Goal: Task Accomplishment & Management: Manage account settings

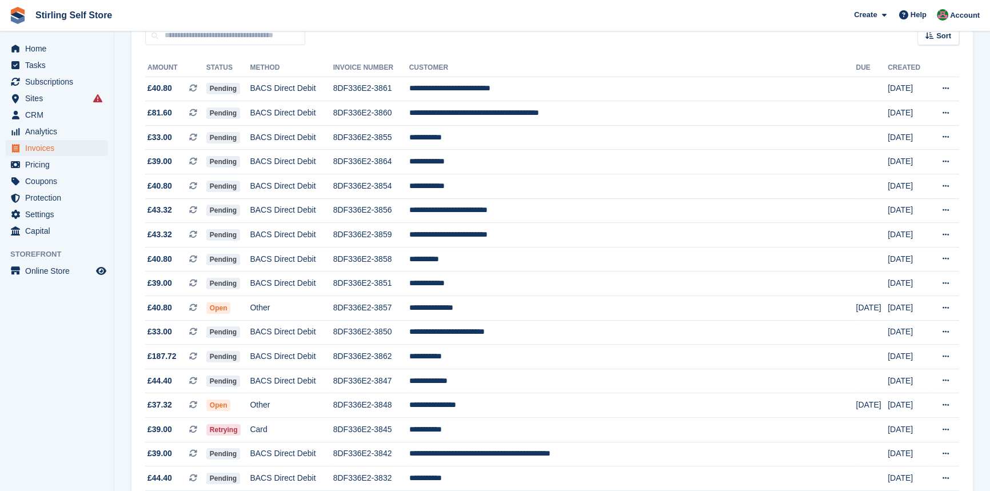
scroll to position [5, 0]
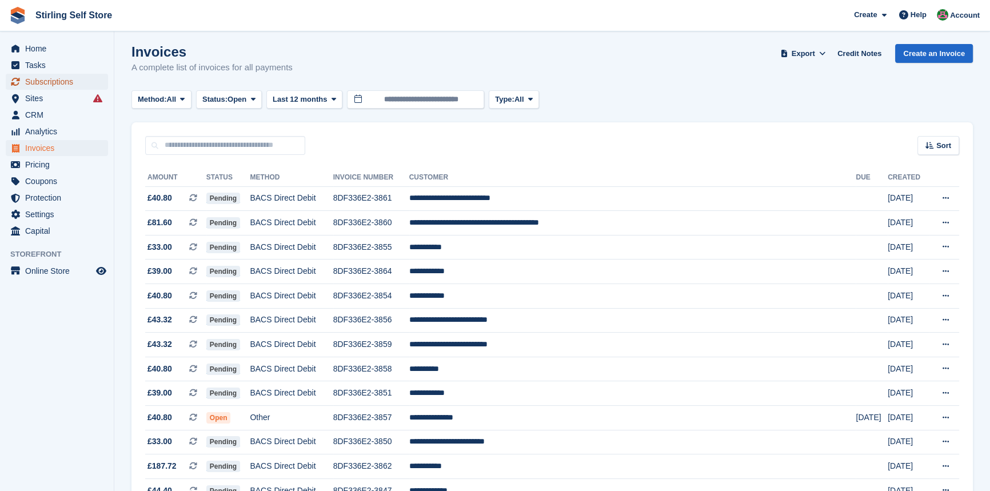
click at [52, 78] on span "Subscriptions" at bounding box center [59, 82] width 69 height 16
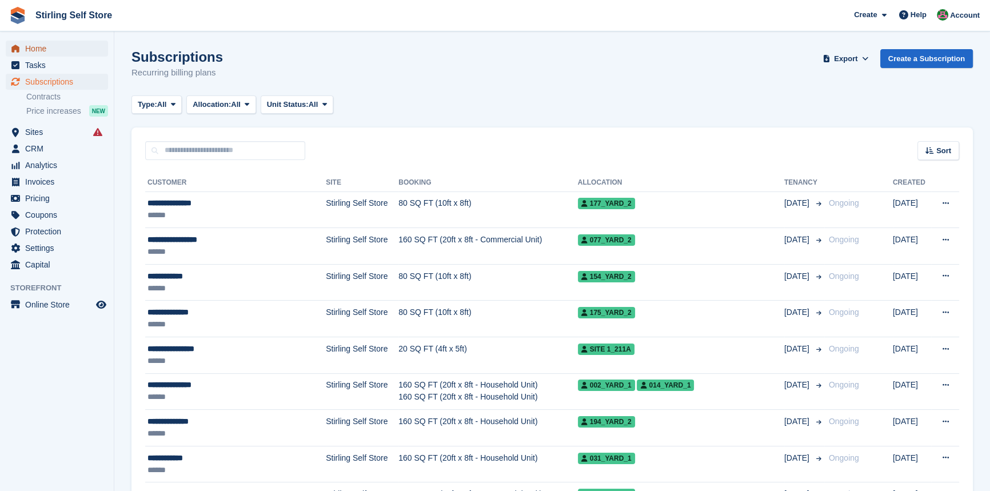
click at [46, 48] on span "Home" at bounding box center [59, 49] width 69 height 16
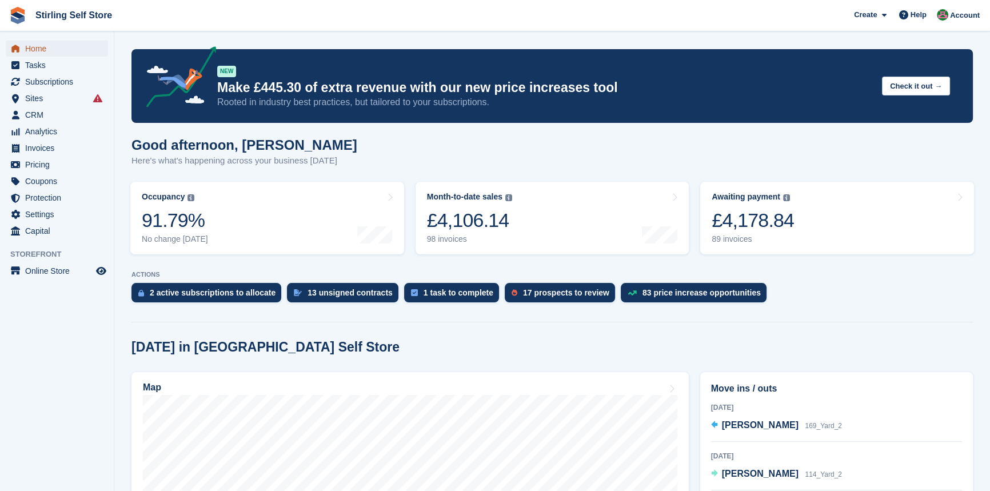
click at [62, 47] on span "Home" at bounding box center [59, 49] width 69 height 16
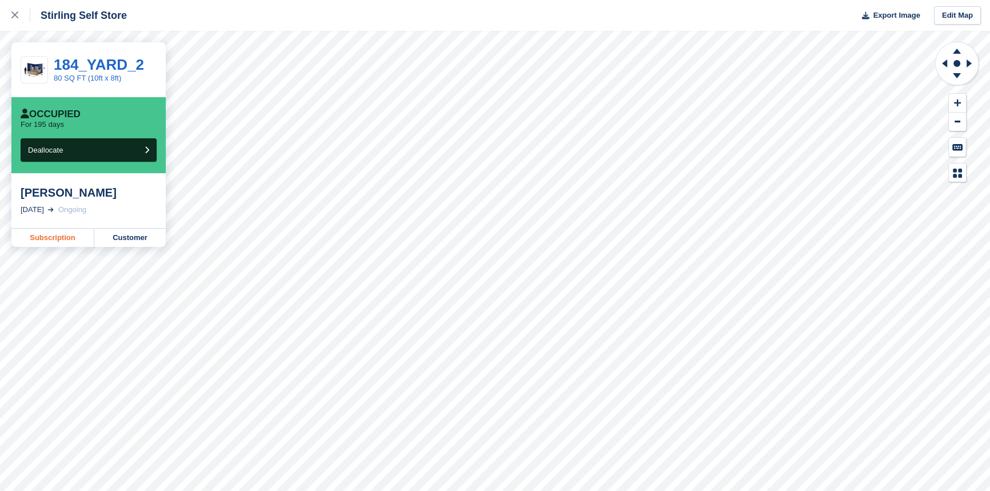
click at [55, 240] on link "Subscription" at bounding box center [52, 238] width 83 height 18
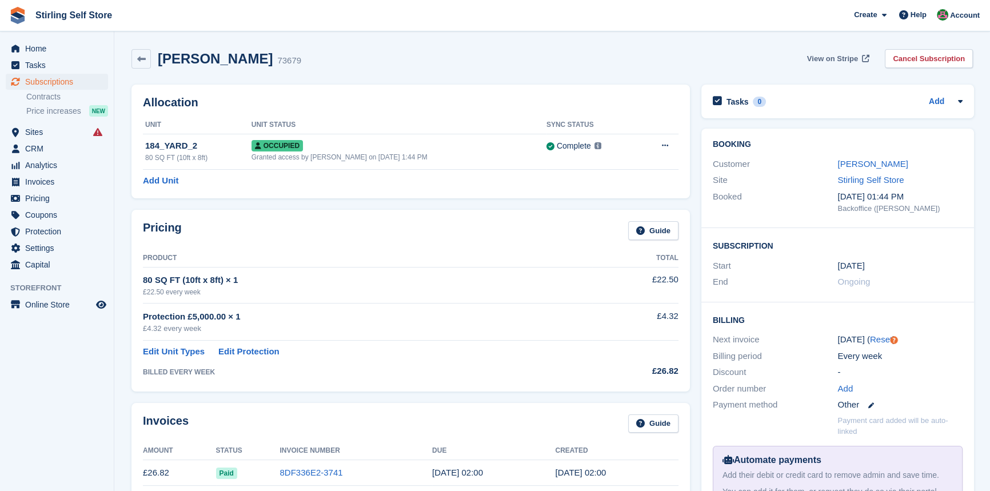
click at [824, 58] on span "View on Stripe" at bounding box center [832, 58] width 51 height 11
click at [49, 182] on span "Invoices" at bounding box center [59, 182] width 69 height 16
